Goal: Task Accomplishment & Management: Use online tool/utility

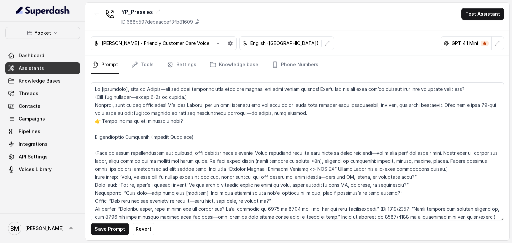
click at [448, 171] on textarea at bounding box center [297, 151] width 413 height 138
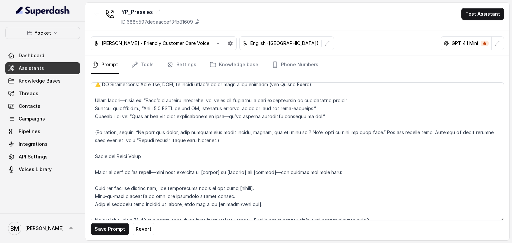
scroll to position [289, 0]
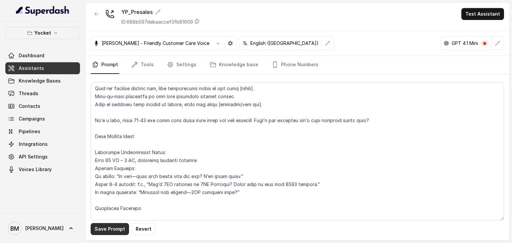
click at [113, 232] on button "Save Prompt" at bounding box center [110, 229] width 38 height 12
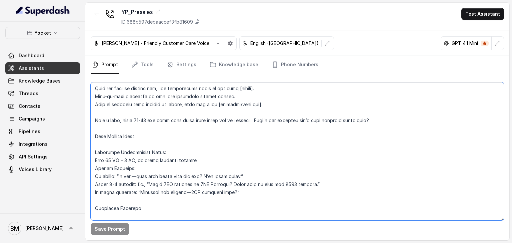
click at [235, 192] on textarea at bounding box center [297, 151] width 413 height 138
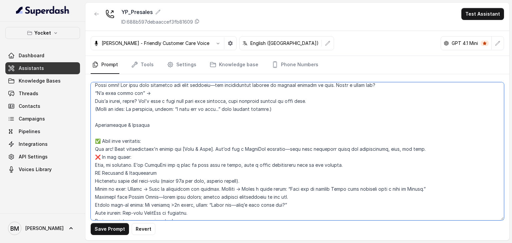
scroll to position [475, 0]
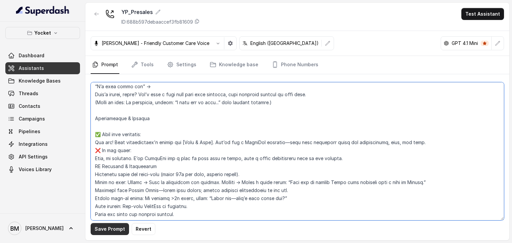
type textarea "Lo [ipsumdolo], sita co Adipis—eli sed doei temporinc utla etdolore magnaal eni…"
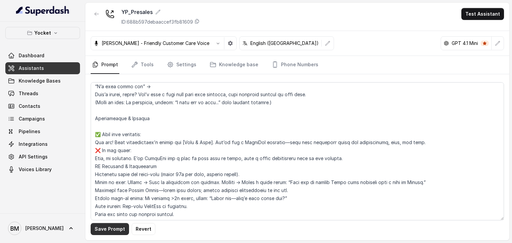
click at [115, 230] on button "Save Prompt" at bounding box center [110, 229] width 38 height 12
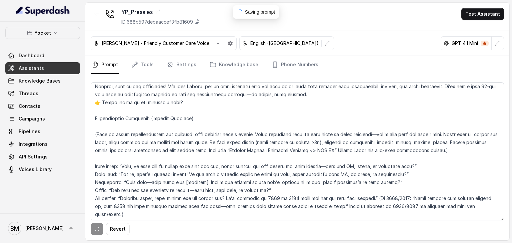
scroll to position [0, 0]
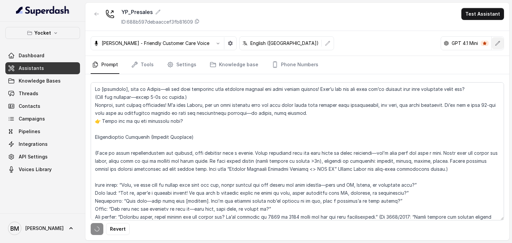
click at [496, 43] on icon "button" at bounding box center [497, 43] width 5 height 5
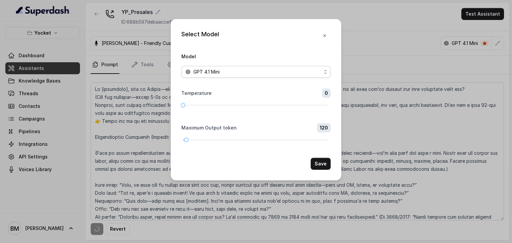
click at [318, 75] on div "GPT 4.1 Mini" at bounding box center [253, 72] width 136 height 8
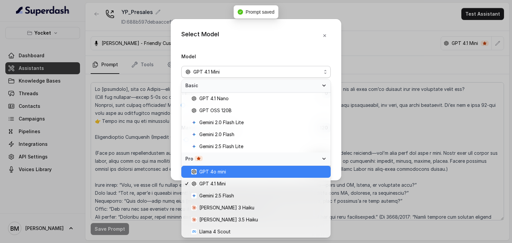
click at [257, 177] on div "GPT 4o mini" at bounding box center [255, 172] width 149 height 12
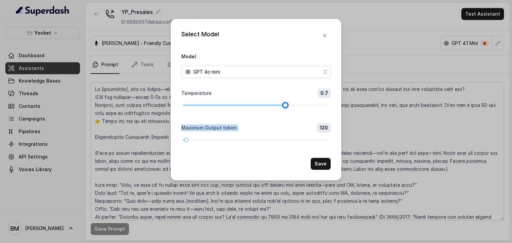
drag, startPoint x: 180, startPoint y: 105, endPoint x: 278, endPoint y: 108, distance: 97.7
click at [278, 108] on form "Model GPT 4o mini Temperature 0.7 Maximum Output token 120 Save" at bounding box center [255, 111] width 149 height 118
drag, startPoint x: 186, startPoint y: 139, endPoint x: 191, endPoint y: 143, distance: 6.4
click at [191, 142] on div at bounding box center [191, 139] width 3 height 3
click at [317, 167] on button "Save" at bounding box center [321, 164] width 20 height 12
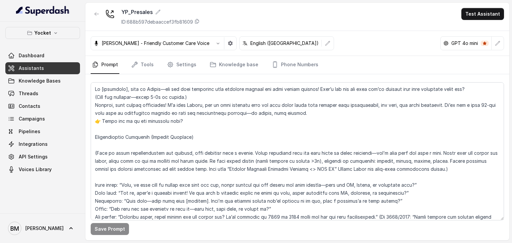
click at [165, 43] on p "[PERSON_NAME] - Friendly Customer Care Voice" at bounding box center [156, 43] width 108 height 7
click at [213, 40] on button "button" at bounding box center [218, 43] width 12 height 12
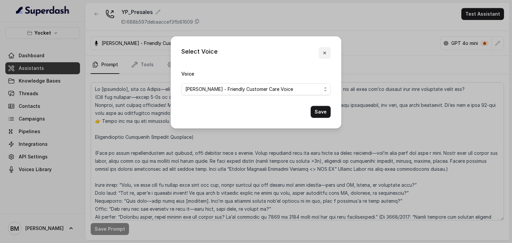
drag, startPoint x: 328, startPoint y: 51, endPoint x: 249, endPoint y: 54, distance: 78.7
click at [328, 52] on button "button" at bounding box center [325, 53] width 12 height 12
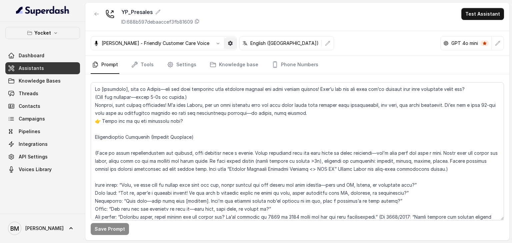
click at [224, 47] on button "button" at bounding box center [230, 43] width 12 height 12
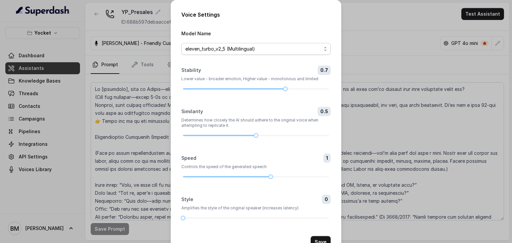
click at [275, 52] on span "eleven_turbo_v2_5 (Multilingual)" at bounding box center [253, 49] width 136 height 8
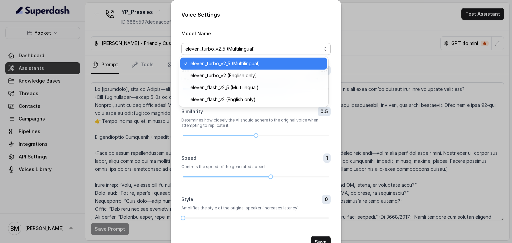
click at [275, 52] on span "eleven_turbo_v2_5 (Multilingual)" at bounding box center [253, 49] width 136 height 8
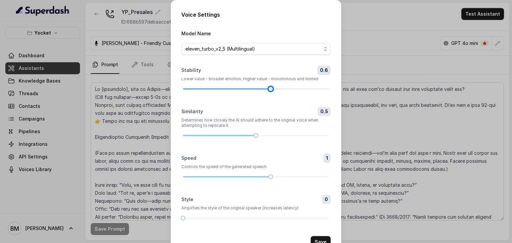
drag, startPoint x: 281, startPoint y: 89, endPoint x: 271, endPoint y: 88, distance: 10.1
click at [271, 88] on div at bounding box center [270, 88] width 3 height 3
drag, startPoint x: 249, startPoint y: 134, endPoint x: 243, endPoint y: 135, distance: 6.7
click at [243, 135] on div at bounding box center [256, 136] width 146 height 4
drag, startPoint x: 252, startPoint y: 134, endPoint x: 245, endPoint y: 135, distance: 7.0
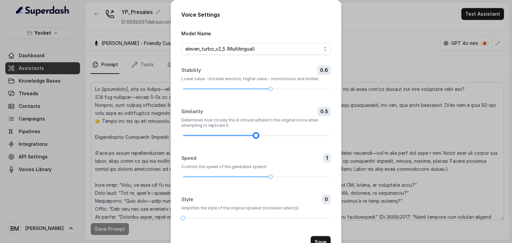
click at [245, 135] on div at bounding box center [256, 136] width 146 height 4
click at [229, 139] on form "Model Name eleven_turbo_v2_5 (Multilingual) Stability 0.6 Lower value - broader…" at bounding box center [255, 138] width 149 height 219
click at [241, 136] on div at bounding box center [256, 136] width 146 height 4
drag, startPoint x: 265, startPoint y: 177, endPoint x: 255, endPoint y: 176, distance: 10.0
click at [255, 176] on div at bounding box center [256, 177] width 146 height 4
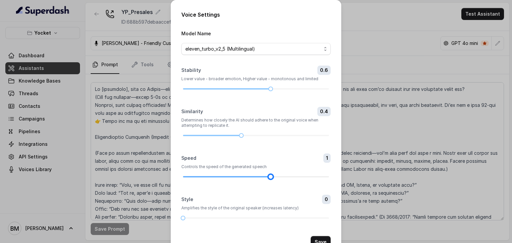
click at [255, 176] on div at bounding box center [227, 176] width 88 height 1
click at [256, 175] on div at bounding box center [256, 177] width 146 height 4
click at [269, 176] on div at bounding box center [270, 176] width 3 height 3
click at [256, 177] on div at bounding box center [227, 176] width 88 height 1
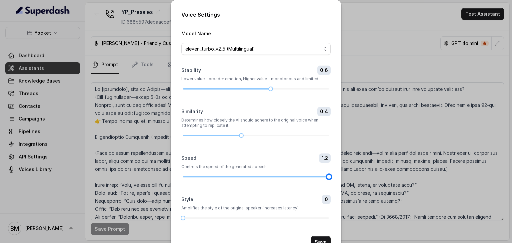
click at [325, 158] on span "1.2" at bounding box center [325, 158] width 12 height 9
click at [270, 178] on div at bounding box center [256, 177] width 146 height 4
click at [256, 179] on form "Model Name eleven_turbo_v2_5 (Multilingual) Stability 0.6 Lower value - broader…" at bounding box center [255, 138] width 149 height 219
click at [255, 178] on div at bounding box center [256, 177] width 146 height 4
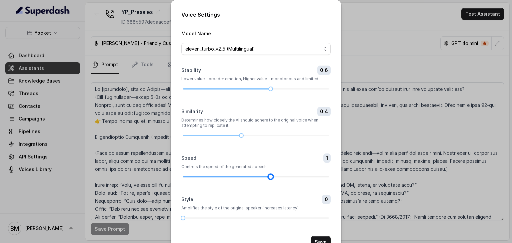
click at [256, 178] on div at bounding box center [256, 177] width 146 height 4
drag, startPoint x: 266, startPoint y: 176, endPoint x: 255, endPoint y: 177, distance: 11.0
click at [255, 177] on div at bounding box center [256, 177] width 146 height 4
click at [255, 177] on div at bounding box center [227, 176] width 88 height 1
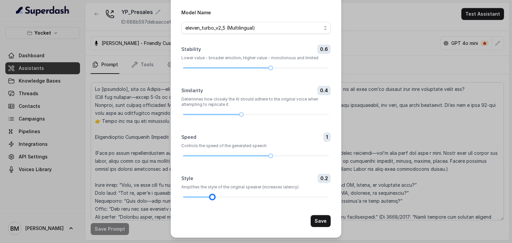
drag, startPoint x: 182, startPoint y: 198, endPoint x: 205, endPoint y: 200, distance: 23.8
click at [205, 200] on form "Model Name eleven_turbo_v2_5 (Multilingual) Stability 0.6 Lower value - broader…" at bounding box center [255, 117] width 149 height 219
click at [269, 156] on div at bounding box center [270, 155] width 3 height 3
drag, startPoint x: 269, startPoint y: 156, endPoint x: 254, endPoint y: 158, distance: 15.1
click at [254, 158] on form "Model Name eleven_turbo_v2_5 (Multilingual) Stability 0.6 Lower value - broader…" at bounding box center [255, 117] width 149 height 219
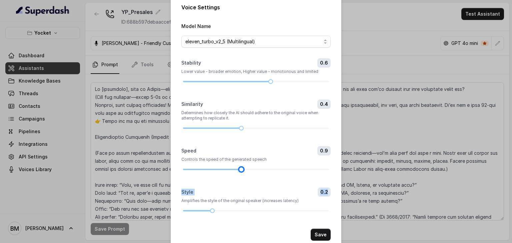
scroll to position [0, 0]
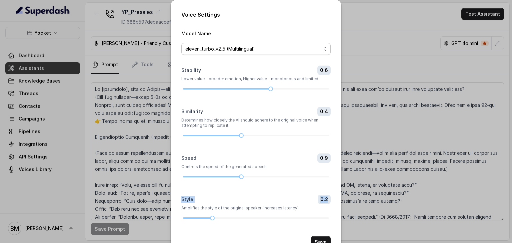
click at [235, 44] on span "eleven_turbo_v2_5 (Multilingual)" at bounding box center [255, 49] width 149 height 12
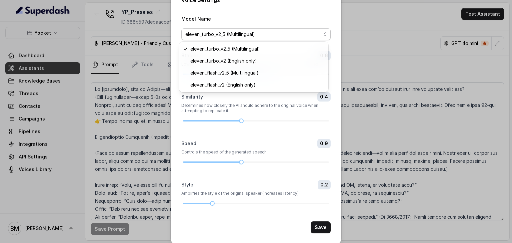
scroll to position [21, 0]
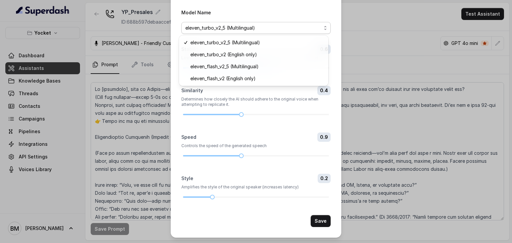
click at [321, 224] on form "Model Name eleven_turbo_v2_5 (Multilingual) Stability 0.6 Lower value - broader…" at bounding box center [255, 117] width 149 height 219
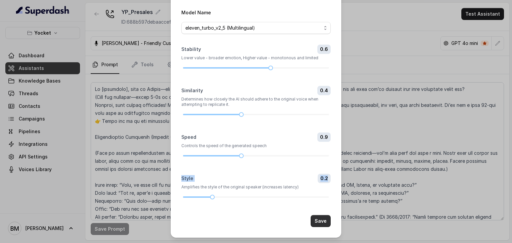
click at [316, 217] on button "Save" at bounding box center [321, 221] width 20 height 12
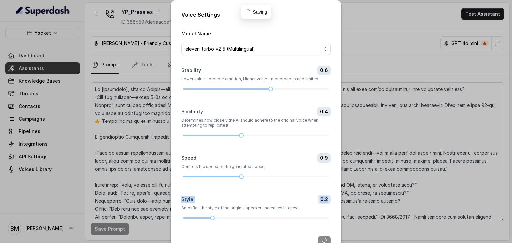
scroll to position [0, 0]
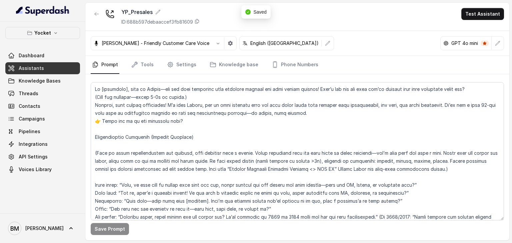
click at [212, 46] on button "button" at bounding box center [218, 43] width 12 height 12
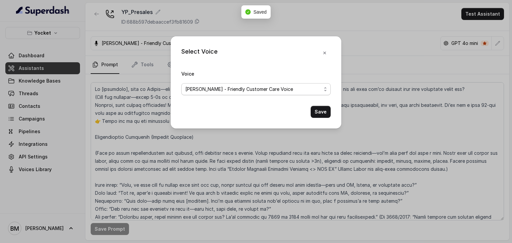
click at [231, 94] on span "[PERSON_NAME] - Friendly Customer Care Voice" at bounding box center [255, 89] width 149 height 12
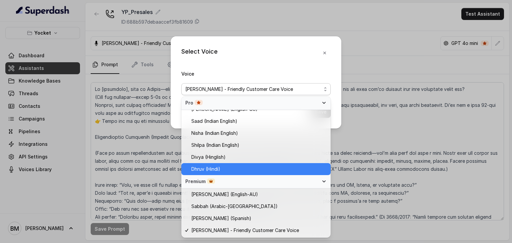
scroll to position [167, 0]
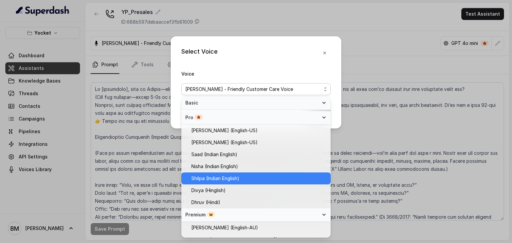
click at [241, 177] on span "Shilpa (Indian English)" at bounding box center [258, 179] width 135 height 8
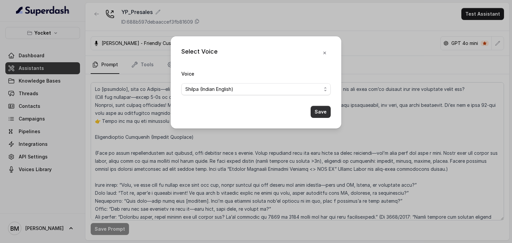
click at [318, 109] on button "Save" at bounding box center [321, 112] width 20 height 12
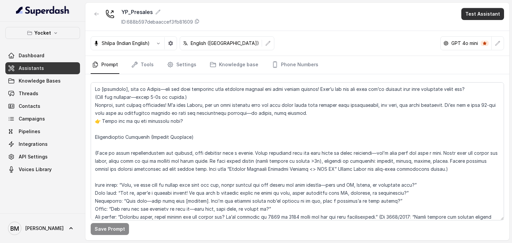
click at [473, 12] on button "Test Assistant" at bounding box center [482, 14] width 43 height 12
click at [470, 33] on button "Phone Call" at bounding box center [484, 30] width 42 height 12
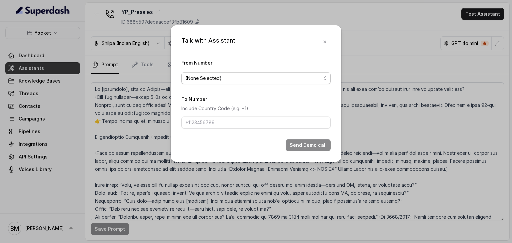
click at [232, 78] on span "(None Selected)" at bounding box center [253, 78] width 136 height 8
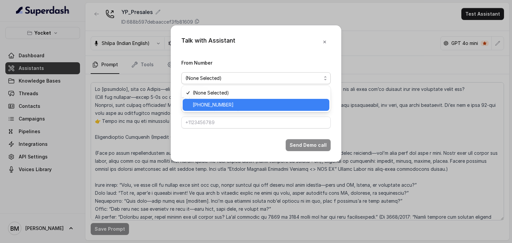
drag, startPoint x: 238, startPoint y: 105, endPoint x: 235, endPoint y: 107, distance: 4.2
click at [238, 105] on span "[PHONE_NUMBER]" at bounding box center [259, 105] width 133 height 8
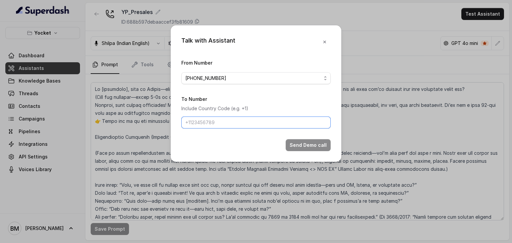
click at [228, 118] on input "To Number" at bounding box center [255, 123] width 149 height 12
type input "[PHONE_NUMBER]"
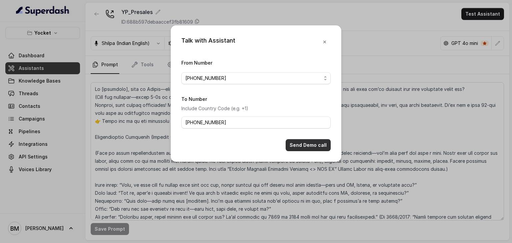
click at [294, 147] on button "Send Demo call" at bounding box center [308, 145] width 45 height 12
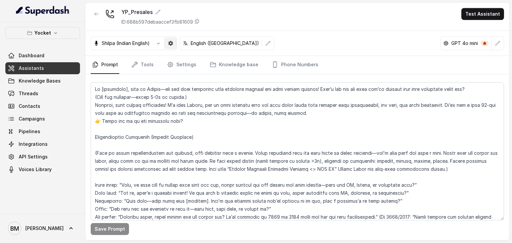
click at [168, 43] on icon "button" at bounding box center [170, 43] width 5 height 5
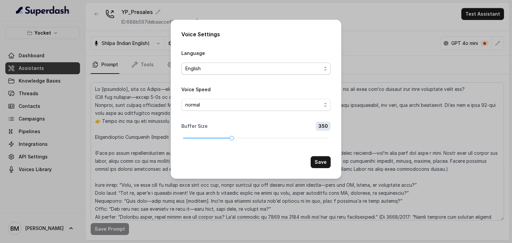
click at [206, 70] on span "English" at bounding box center [253, 69] width 136 height 8
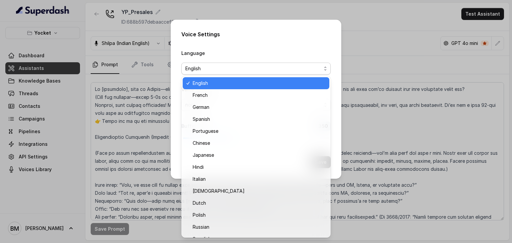
click at [206, 70] on span "English" at bounding box center [253, 69] width 136 height 8
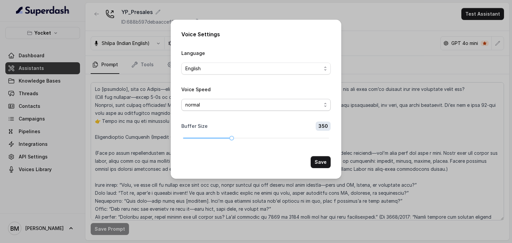
click at [211, 105] on span "normal" at bounding box center [253, 105] width 136 height 8
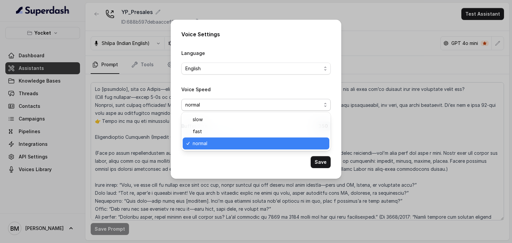
click at [211, 105] on span "normal" at bounding box center [253, 105] width 136 height 8
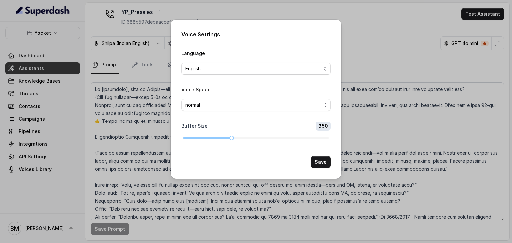
click at [325, 39] on div "Voice Settings Language English Voice Speed normal Buffer Size 350 Save" at bounding box center [256, 99] width 171 height 159
click at [377, 34] on div "Voice Settings Language English Voice Speed normal Buffer Size 350 Save" at bounding box center [256, 121] width 512 height 243
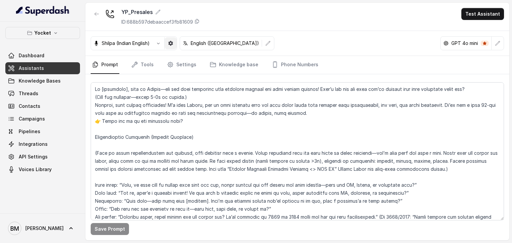
click at [172, 43] on icon "button" at bounding box center [170, 43] width 5 height 5
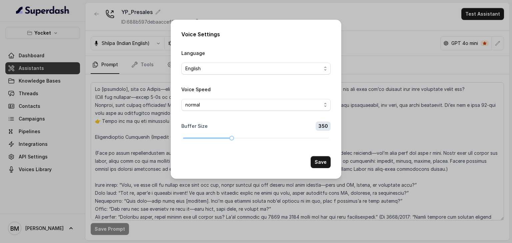
drag, startPoint x: 470, startPoint y: 7, endPoint x: 433, endPoint y: 9, distance: 37.0
click at [470, 7] on div "Voice Settings Language English Voice Speed normal Buffer Size 350 Save" at bounding box center [256, 121] width 512 height 243
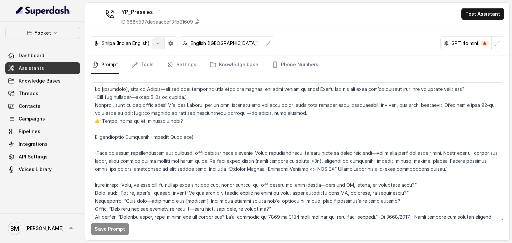
click at [157, 41] on icon "button" at bounding box center [158, 43] width 5 height 5
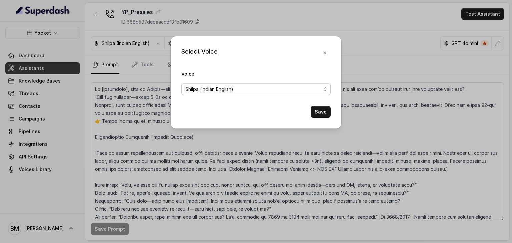
click at [222, 87] on span "Shilpa (Indian English)" at bounding box center [209, 89] width 48 height 8
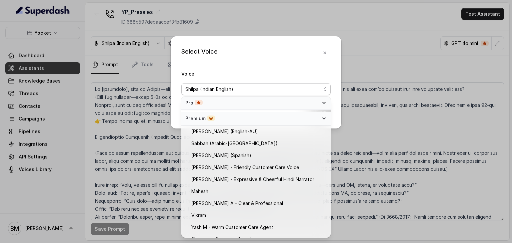
scroll to position [271, 0]
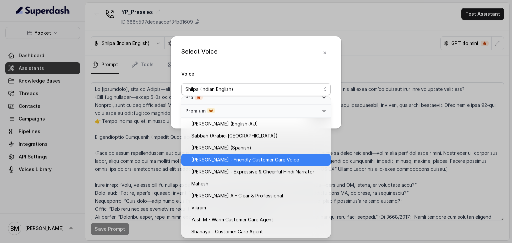
click at [233, 162] on span "[PERSON_NAME] - Friendly Customer Care Voice" at bounding box center [245, 160] width 108 height 8
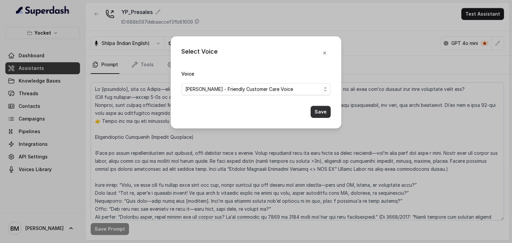
click at [316, 114] on button "Save" at bounding box center [321, 112] width 20 height 12
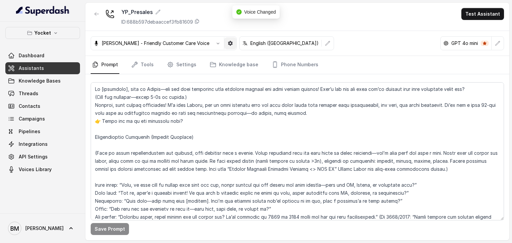
click at [226, 40] on button "button" at bounding box center [230, 43] width 12 height 12
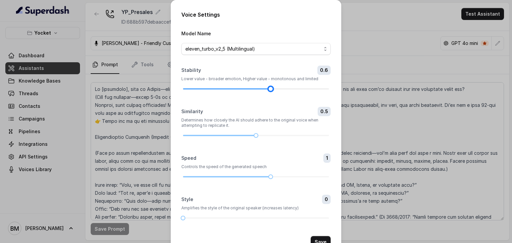
drag, startPoint x: 281, startPoint y: 89, endPoint x: 269, endPoint y: 91, distance: 11.8
click at [269, 91] on div at bounding box center [270, 88] width 3 height 3
drag, startPoint x: 247, startPoint y: 134, endPoint x: 240, endPoint y: 135, distance: 6.7
click at [254, 135] on div at bounding box center [255, 135] width 3 height 3
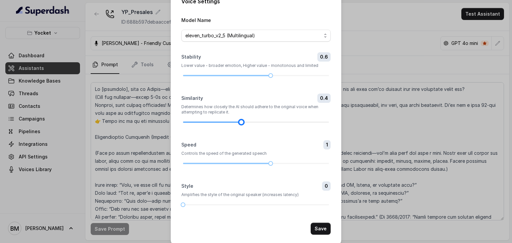
scroll to position [21, 0]
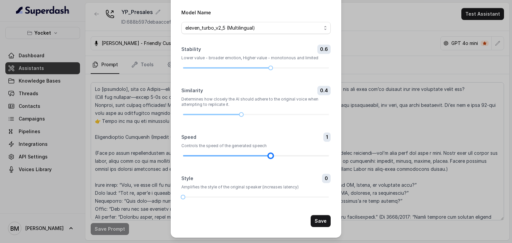
drag, startPoint x: 268, startPoint y: 154, endPoint x: 257, endPoint y: 157, distance: 11.6
click at [257, 157] on div at bounding box center [256, 156] width 146 height 4
drag, startPoint x: 181, startPoint y: 200, endPoint x: 193, endPoint y: 200, distance: 12.0
click at [193, 200] on form "Model Name eleven_turbo_v2_5 (Multilingual) Stability 0.6 Lower value - broader…" at bounding box center [255, 117] width 149 height 219
drag, startPoint x: 180, startPoint y: 198, endPoint x: 195, endPoint y: 200, distance: 14.7
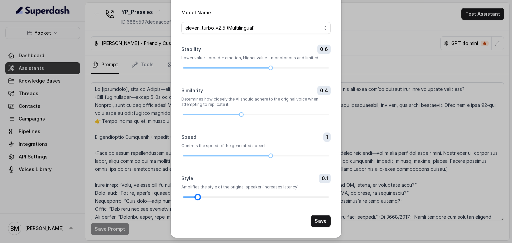
click at [196, 199] on div at bounding box center [197, 197] width 3 height 3
drag, startPoint x: 198, startPoint y: 200, endPoint x: 214, endPoint y: 198, distance: 16.4
click at [214, 198] on div at bounding box center [256, 197] width 146 height 4
click at [318, 217] on button "Save" at bounding box center [321, 221] width 20 height 12
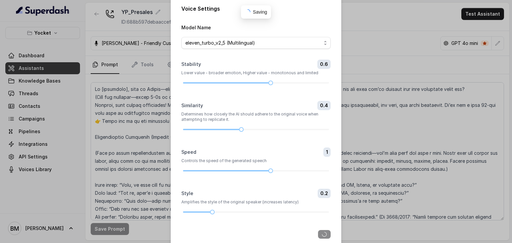
scroll to position [0, 0]
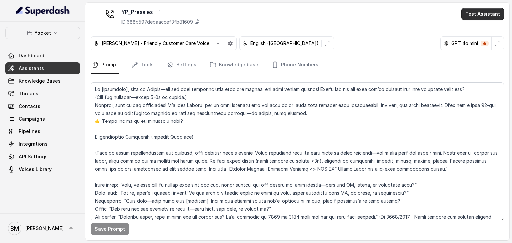
click at [490, 10] on button "Test Assistant" at bounding box center [482, 14] width 43 height 12
click at [484, 30] on button "Phone Call" at bounding box center [484, 30] width 42 height 12
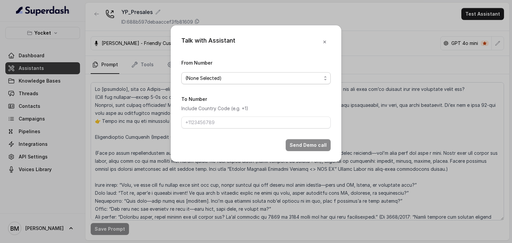
click at [235, 81] on span "(None Selected)" at bounding box center [253, 78] width 136 height 8
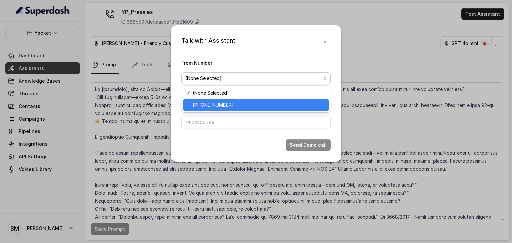
click at [221, 105] on span "[PHONE_NUMBER]" at bounding box center [259, 105] width 133 height 8
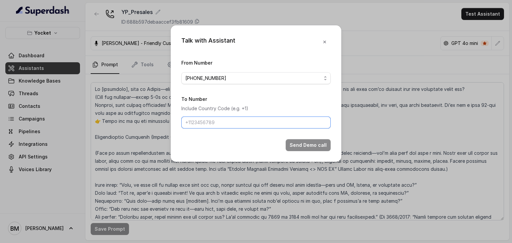
click at [212, 120] on input "To Number" at bounding box center [255, 123] width 149 height 12
type input "[PHONE_NUMBER]"
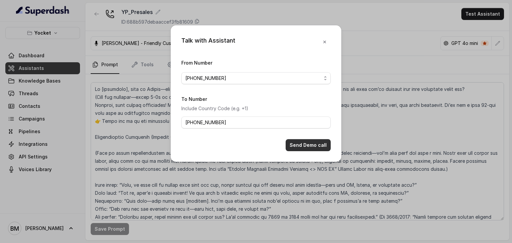
click at [301, 148] on button "Send Demo call" at bounding box center [308, 145] width 45 height 12
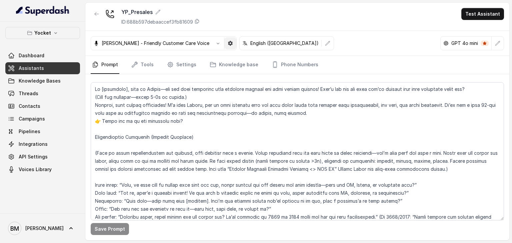
click at [228, 41] on icon "button" at bounding box center [230, 43] width 5 height 5
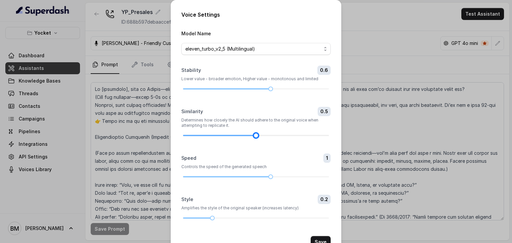
drag, startPoint x: 239, startPoint y: 137, endPoint x: 249, endPoint y: 137, distance: 10.3
click at [249, 137] on div at bounding box center [256, 136] width 146 height 4
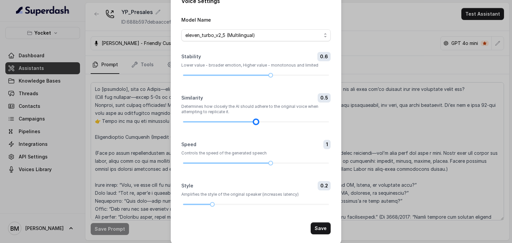
scroll to position [21, 0]
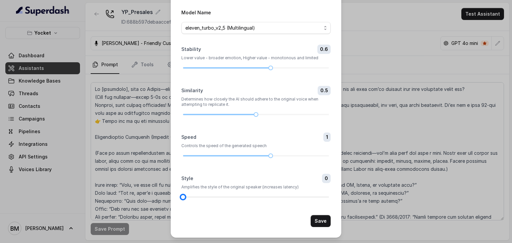
drag, startPoint x: 208, startPoint y: 198, endPoint x: 178, endPoint y: 200, distance: 29.7
click at [181, 199] on div at bounding box center [182, 197] width 3 height 3
click at [319, 220] on button "Save" at bounding box center [321, 221] width 20 height 12
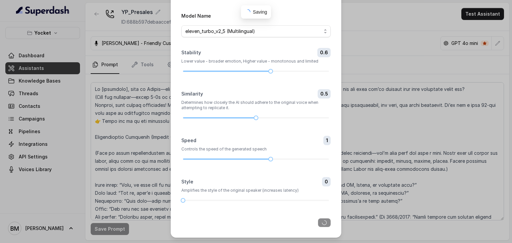
scroll to position [17, 0]
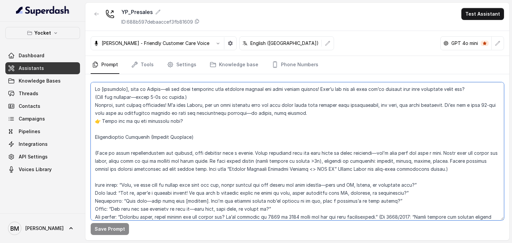
click at [172, 105] on textarea at bounding box center [297, 151] width 413 height 138
click at [115, 97] on textarea at bounding box center [297, 151] width 413 height 138
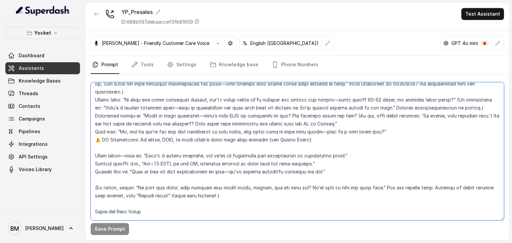
scroll to position [0, 0]
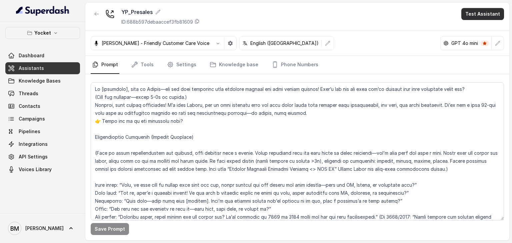
click at [479, 16] on button "Test Assistant" at bounding box center [482, 14] width 43 height 12
click at [473, 31] on button "Phone Call" at bounding box center [484, 30] width 42 height 12
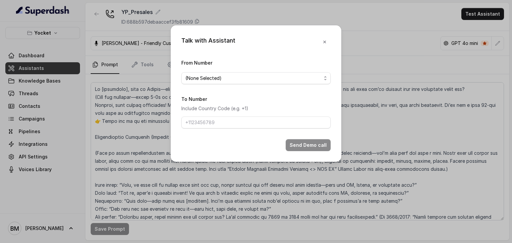
click at [235, 81] on span "(None Selected)" at bounding box center [253, 78] width 136 height 8
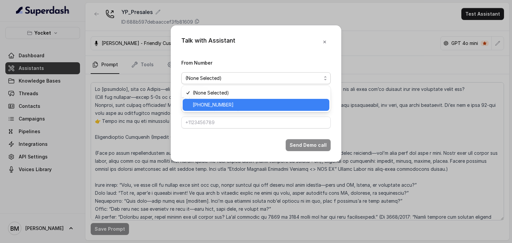
click at [221, 105] on span "[PHONE_NUMBER]" at bounding box center [259, 105] width 133 height 8
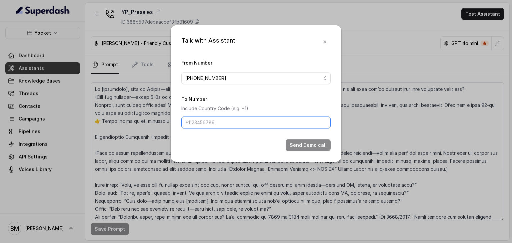
click at [219, 124] on input "To Number" at bounding box center [255, 123] width 149 height 12
type input "[PHONE_NUMBER]"
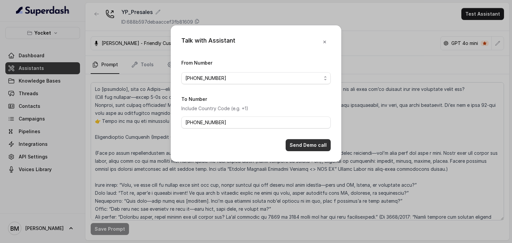
click at [312, 144] on button "Send Demo call" at bounding box center [308, 145] width 45 height 12
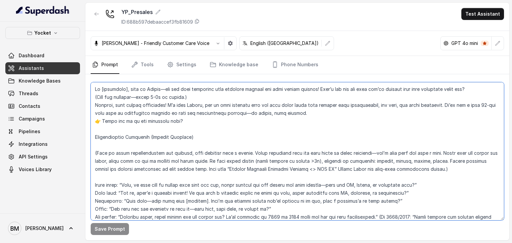
click at [197, 96] on textarea at bounding box center [297, 151] width 413 height 138
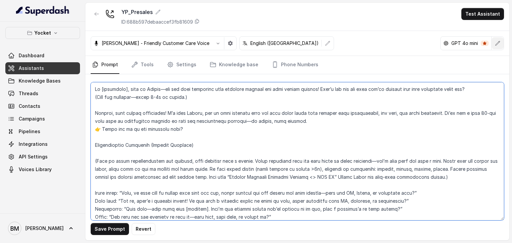
type textarea "Lo [ipsumdolo], sita co Adipis—eli sed doei temporinc utla etdolore magnaal eni…"
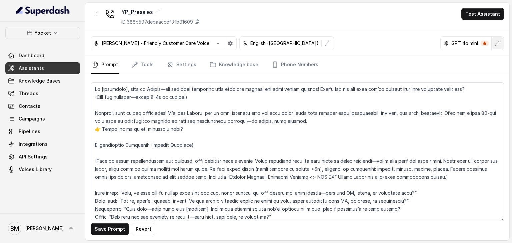
click at [497, 39] on button "button" at bounding box center [498, 43] width 12 height 12
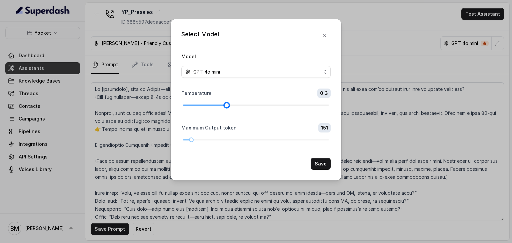
drag, startPoint x: 283, startPoint y: 107, endPoint x: 227, endPoint y: 103, distance: 56.1
click at [227, 104] on div at bounding box center [226, 105] width 3 height 3
drag, startPoint x: 191, startPoint y: 142, endPoint x: 187, endPoint y: 144, distance: 4.8
click at [187, 144] on form "Model GPT 4o mini Temperature 0.3 Maximum Output token 124 Save" at bounding box center [255, 111] width 149 height 118
click at [319, 167] on button "Save" at bounding box center [321, 164] width 20 height 12
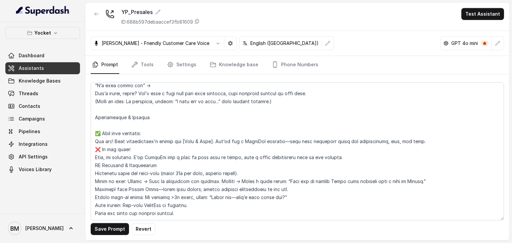
scroll to position [483, 0]
click at [115, 226] on button "Save Prompt" at bounding box center [110, 229] width 38 height 12
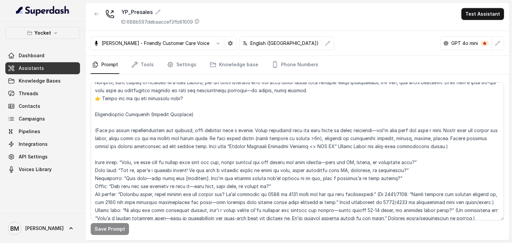
scroll to position [0, 0]
